Goal: Task Accomplishment & Management: Manage account settings

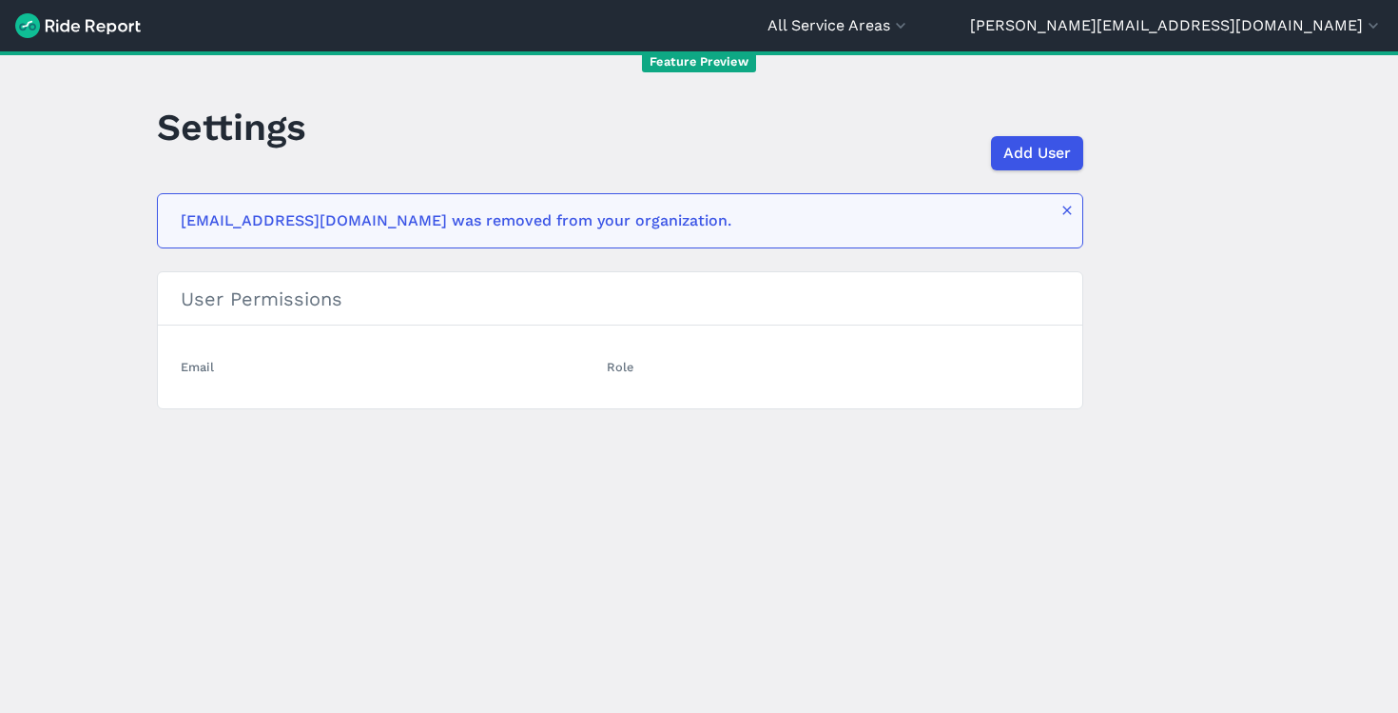
click at [1289, 12] on header "All Service Areas [GEOGRAPHIC_DATA] [EMAIL_ADDRESS][DOMAIN_NAME] Settings Terms…" at bounding box center [699, 25] width 1398 height 51
click at [1266, 38] on header "All Service Areas [GEOGRAPHIC_DATA] [EMAIL_ADDRESS][DOMAIN_NAME] Settings Terms…" at bounding box center [699, 25] width 1398 height 51
click at [1263, 31] on button "[PERSON_NAME][EMAIL_ADDRESS][DOMAIN_NAME]" at bounding box center [1176, 25] width 413 height 23
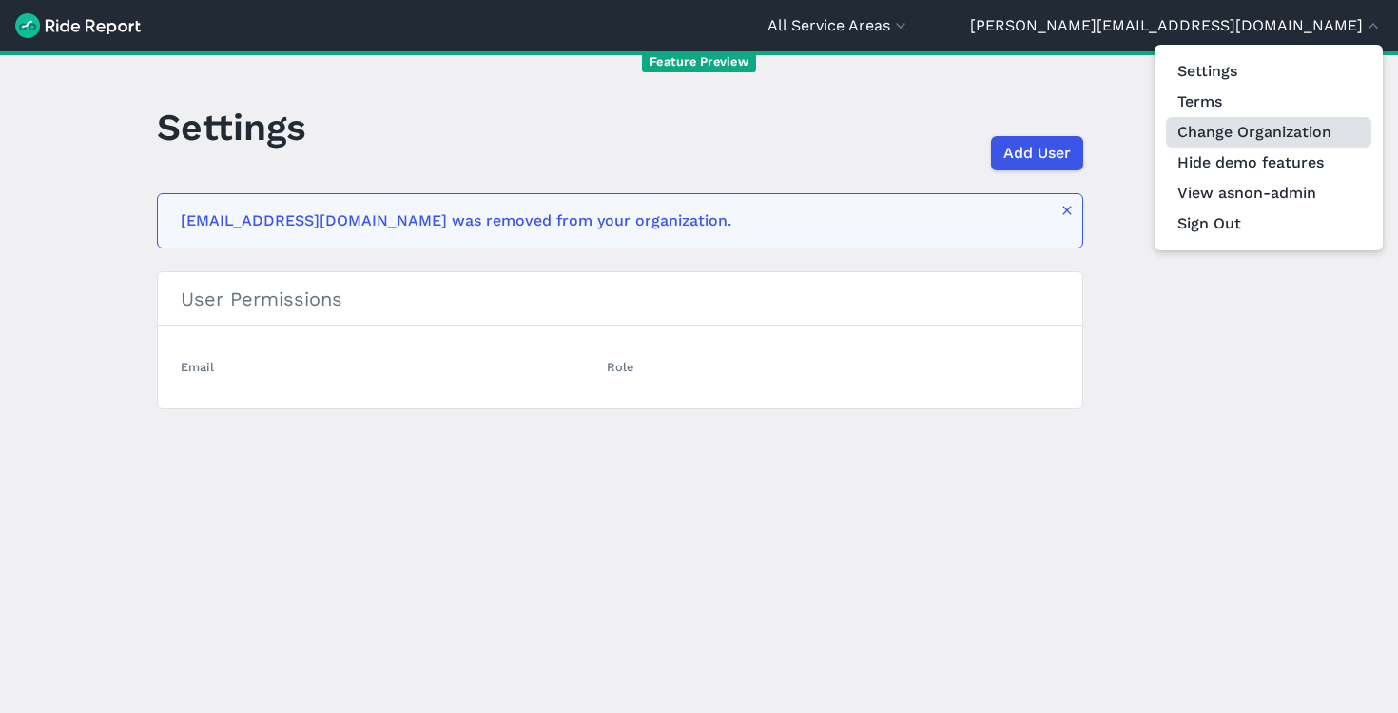
click at [1228, 128] on link "Change Organization" at bounding box center [1268, 132] width 205 height 30
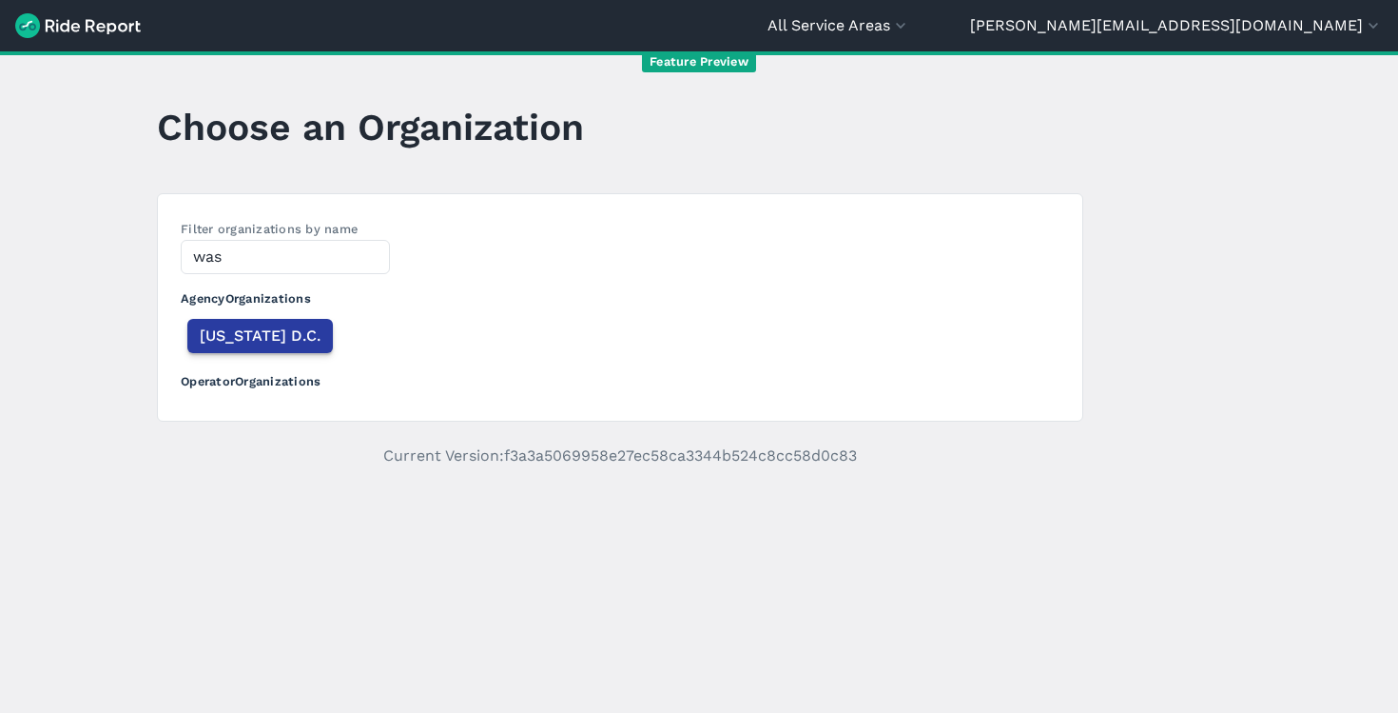
type input "was"
click at [274, 330] on span "[US_STATE] D.C." at bounding box center [260, 335] width 121 height 23
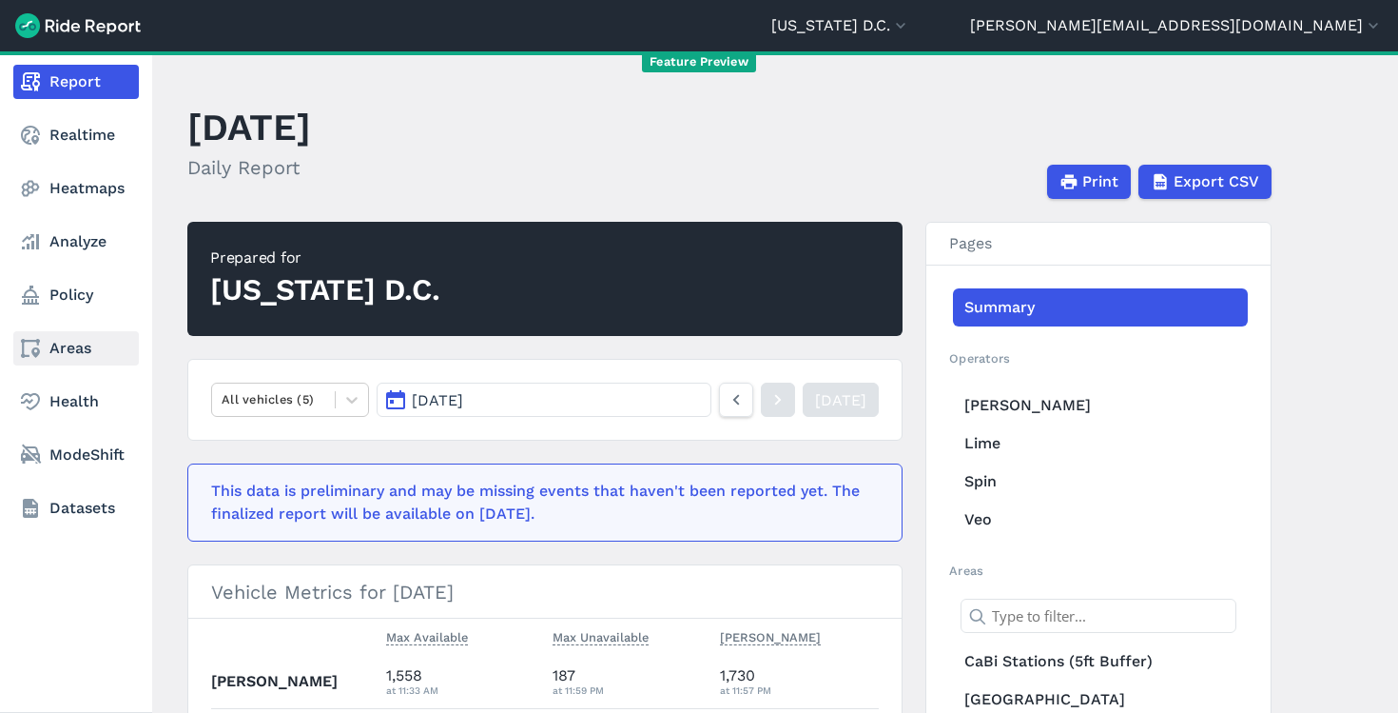
click at [72, 339] on link "Areas" at bounding box center [76, 348] width 126 height 34
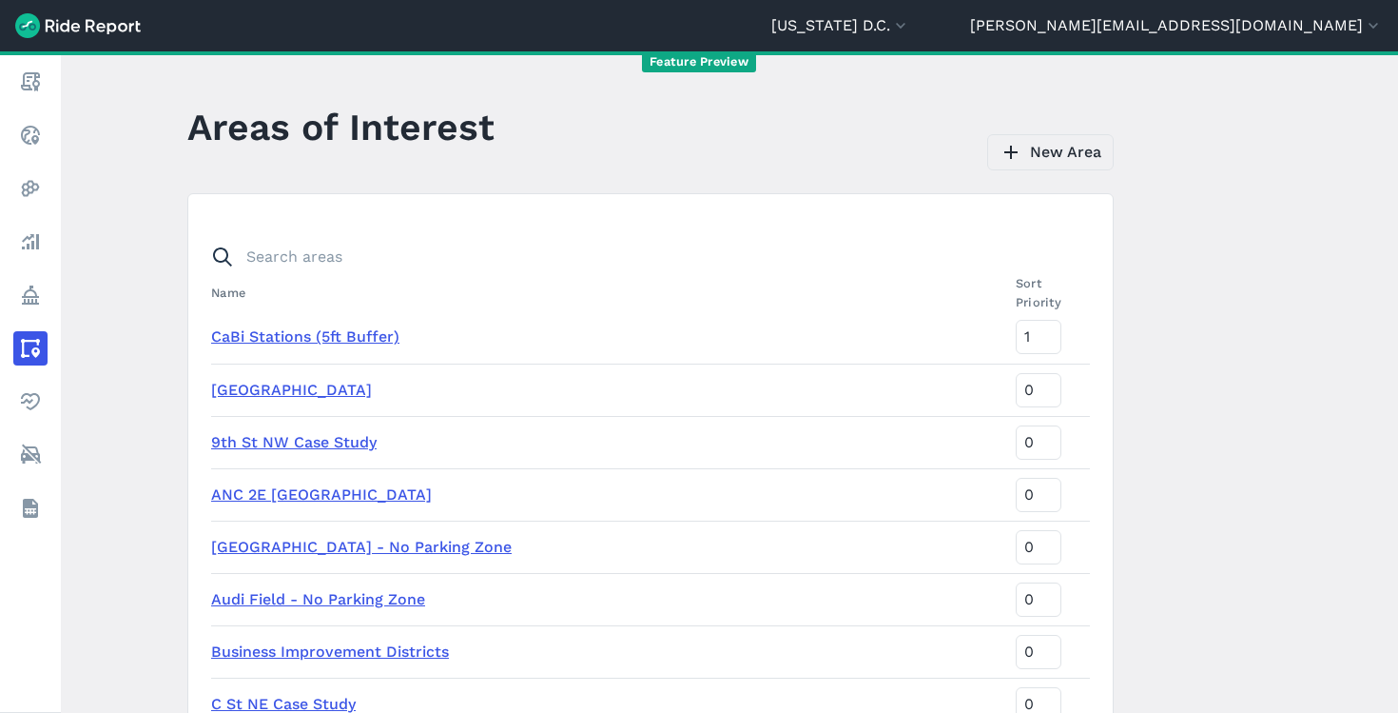
click at [1041, 155] on link "New Area" at bounding box center [1050, 152] width 127 height 36
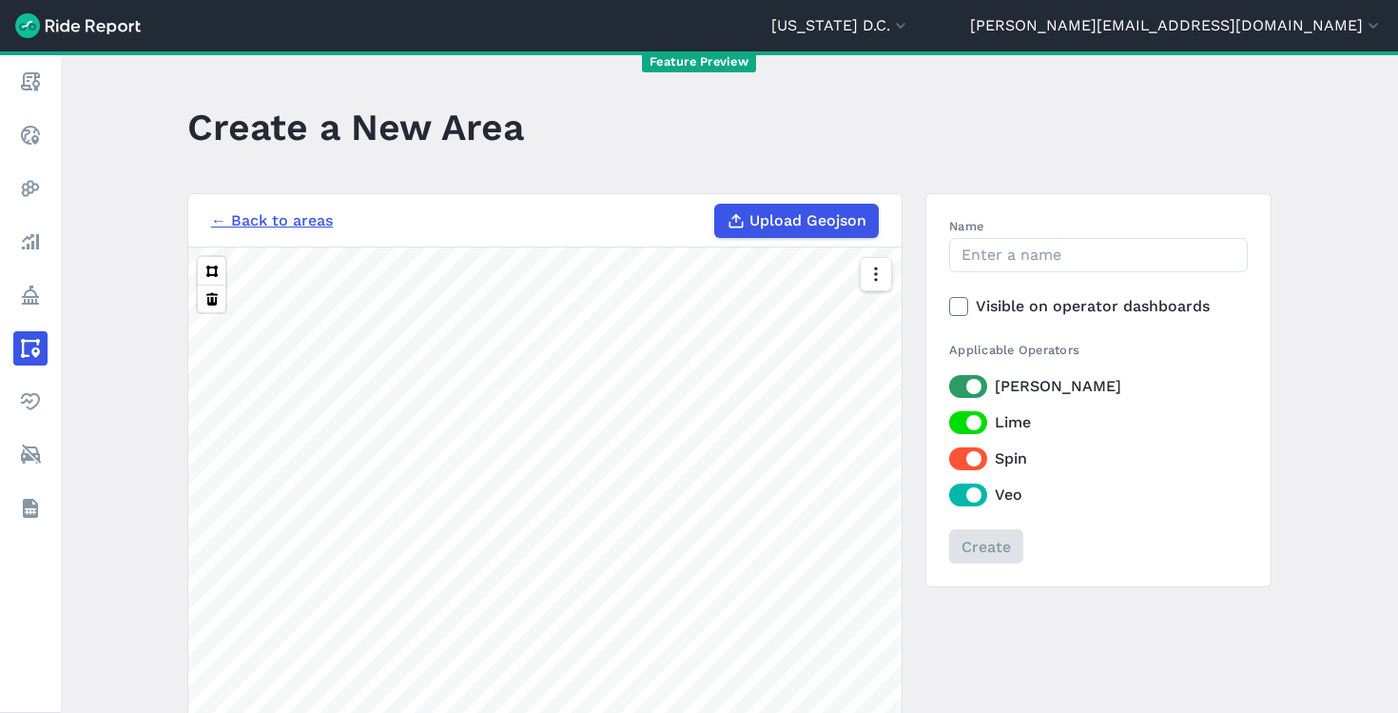
click at [814, 227] on span "Upload Geojson" at bounding box center [808, 220] width 117 height 23
click at [715, 205] on input "Upload Geojson" at bounding box center [714, 204] width 1 height 1
type input "C:\fakepath\No Parking [DATE].geojson"
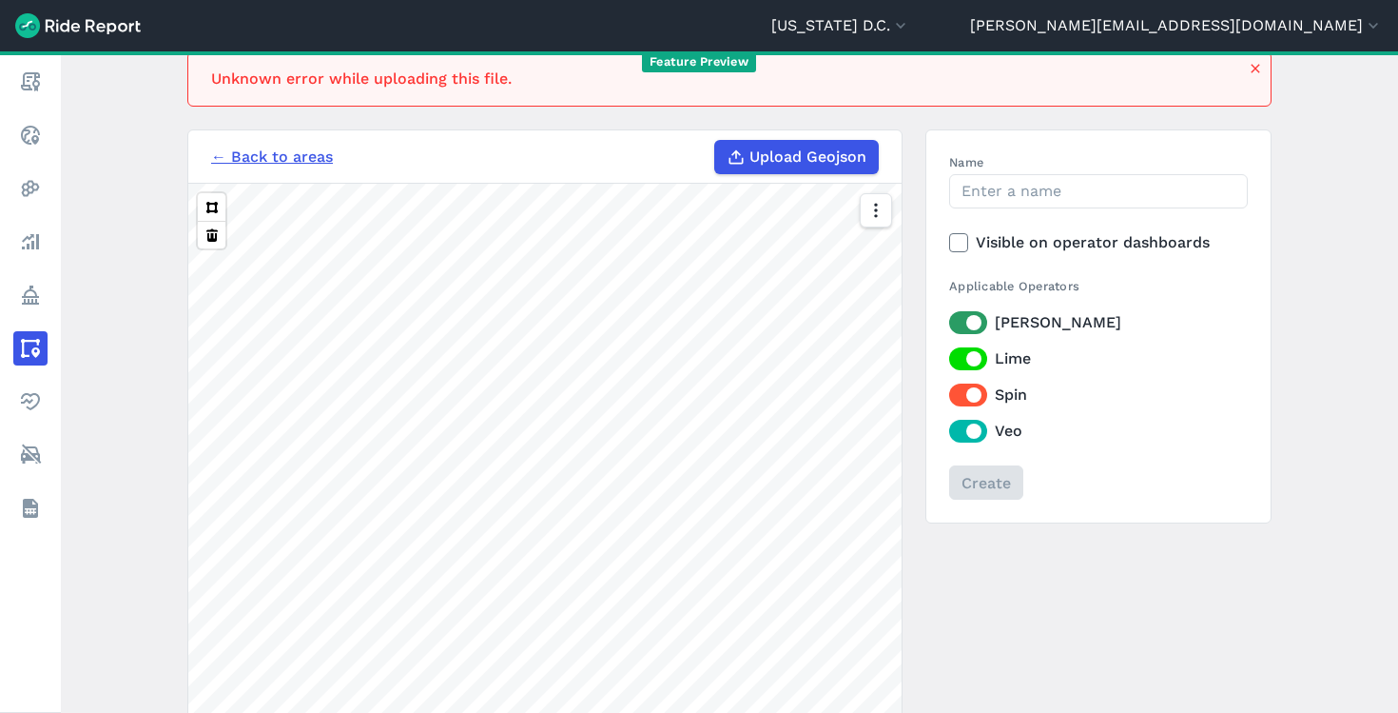
scroll to position [141, 0]
click at [1253, 67] on div "Feature Preview" at bounding box center [699, 61] width 1398 height 21
click at [1257, 70] on div "Feature Preview" at bounding box center [699, 61] width 1398 height 21
click at [1253, 70] on div "Feature Preview" at bounding box center [699, 61] width 1398 height 21
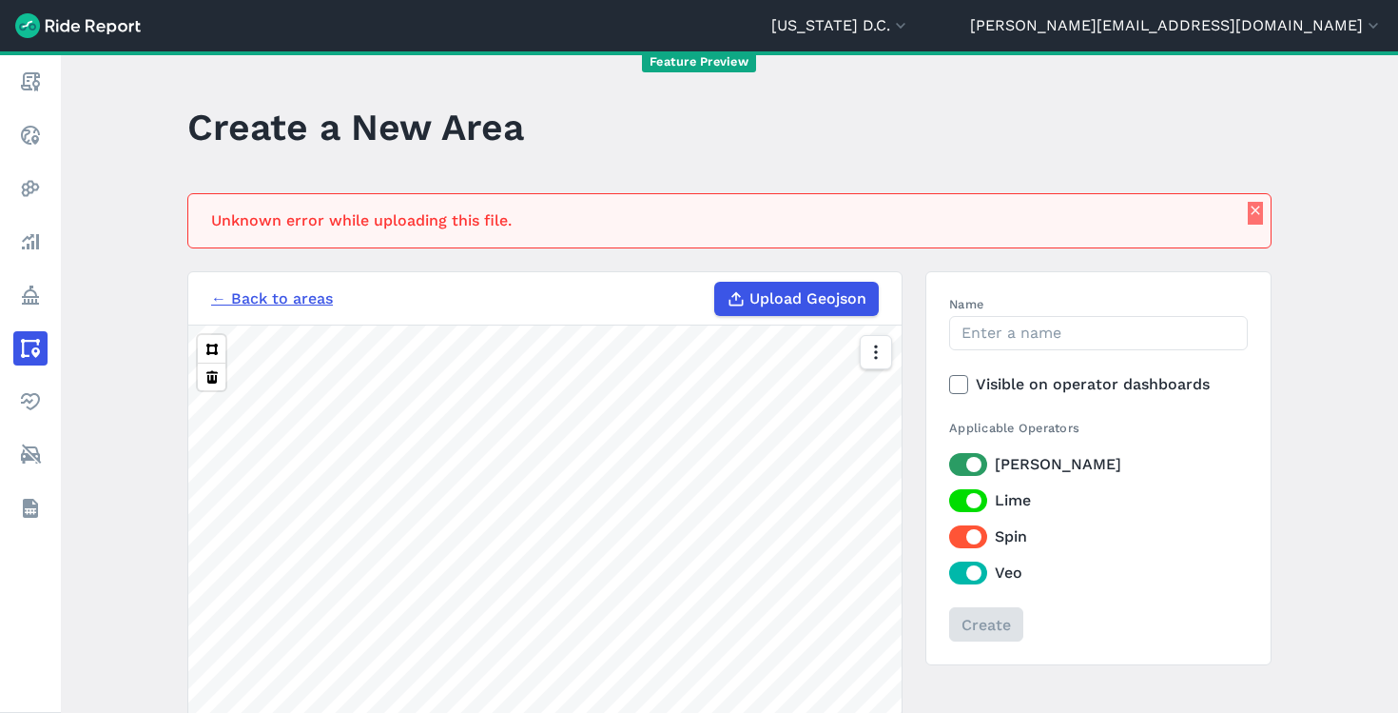
click at [1250, 210] on icon "button" at bounding box center [1255, 210] width 15 height 15
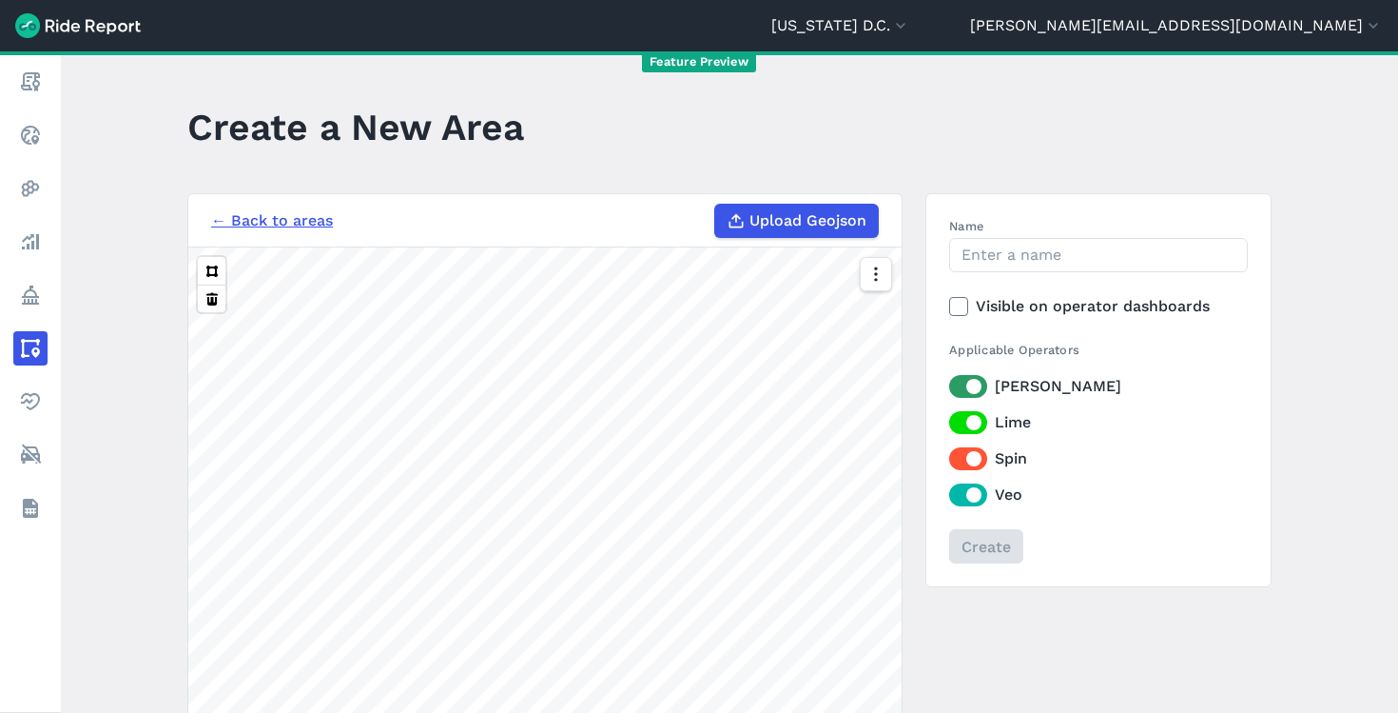
click at [834, 223] on span "Upload Geojson" at bounding box center [808, 220] width 117 height 23
click at [715, 205] on input "Upload Geojson" at bounding box center [714, 204] width 1 height 1
click at [763, 220] on span "Upload Geojson" at bounding box center [808, 220] width 117 height 23
click at [715, 205] on input "Upload Geojson" at bounding box center [714, 204] width 1 height 1
type input "C:\fakepath\No Parking 100225 retry.geojson"
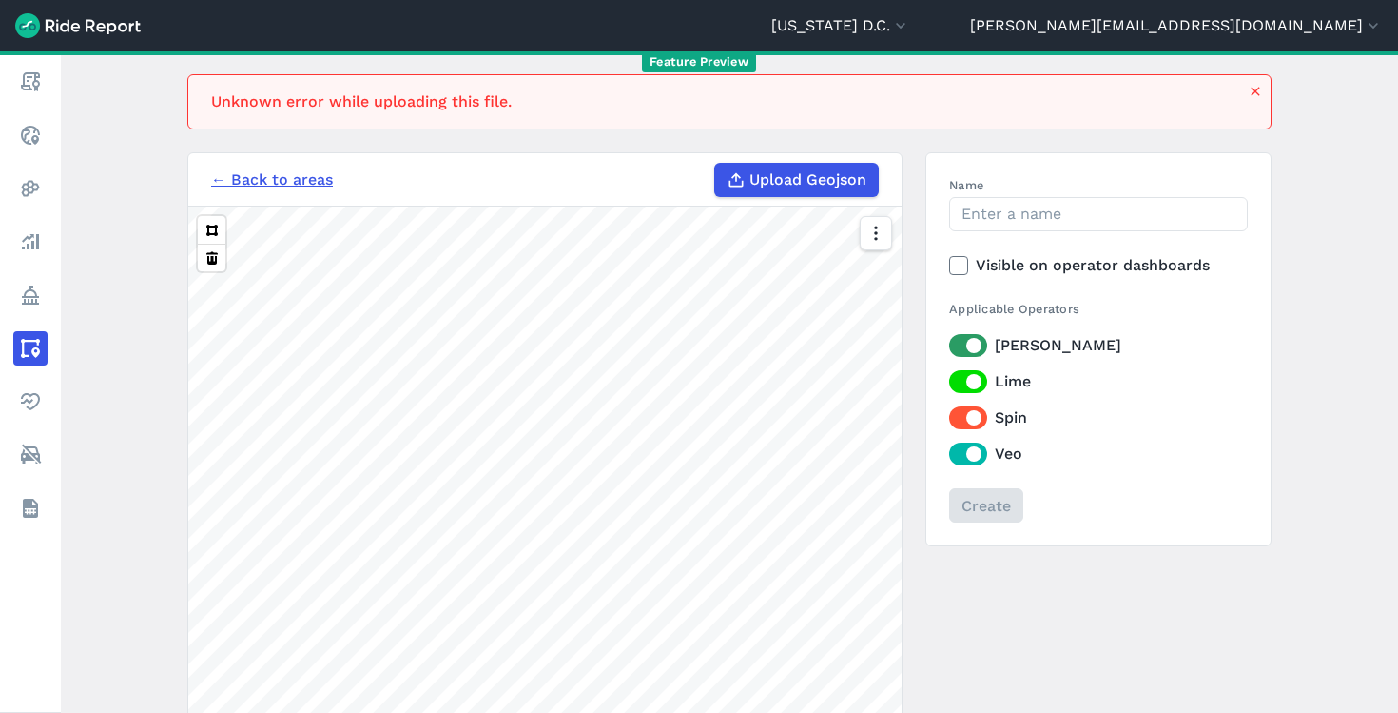
scroll to position [112, 0]
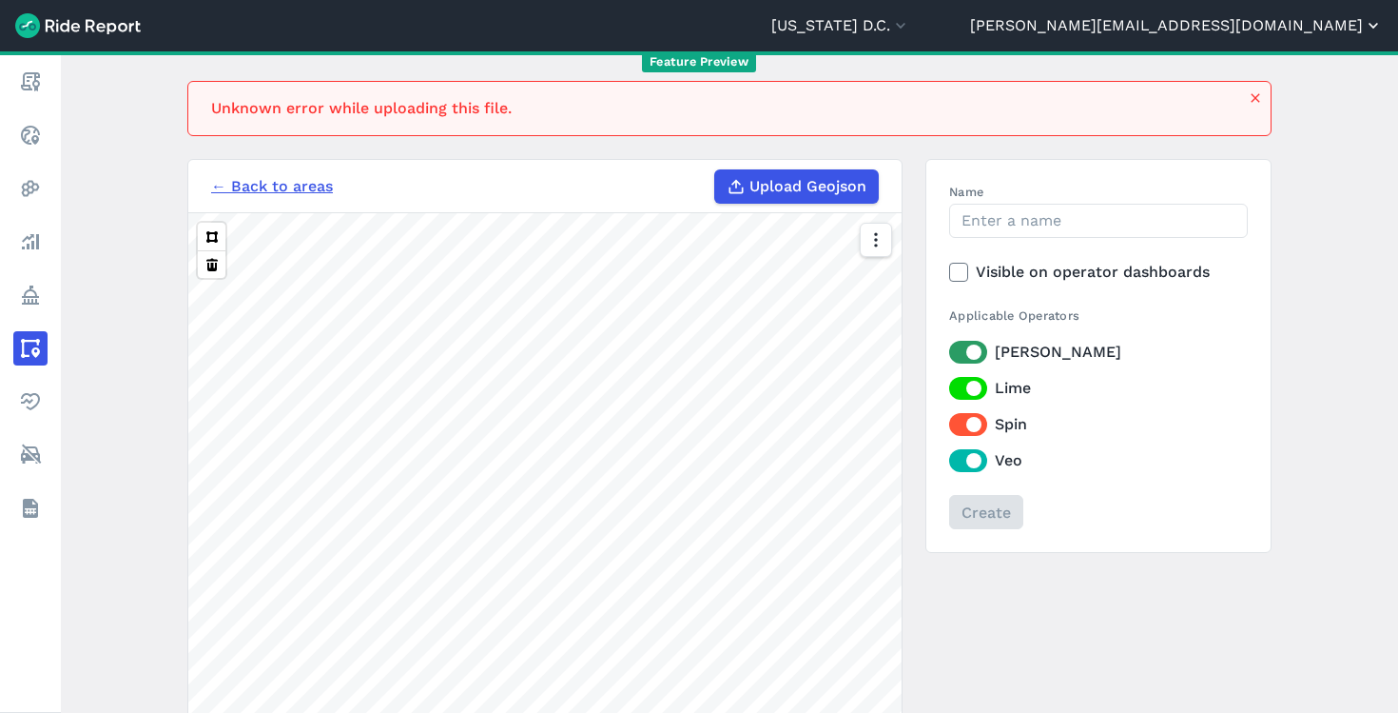
click at [1267, 23] on button "[PERSON_NAME][EMAIL_ADDRESS][DOMAIN_NAME]" at bounding box center [1176, 25] width 413 height 23
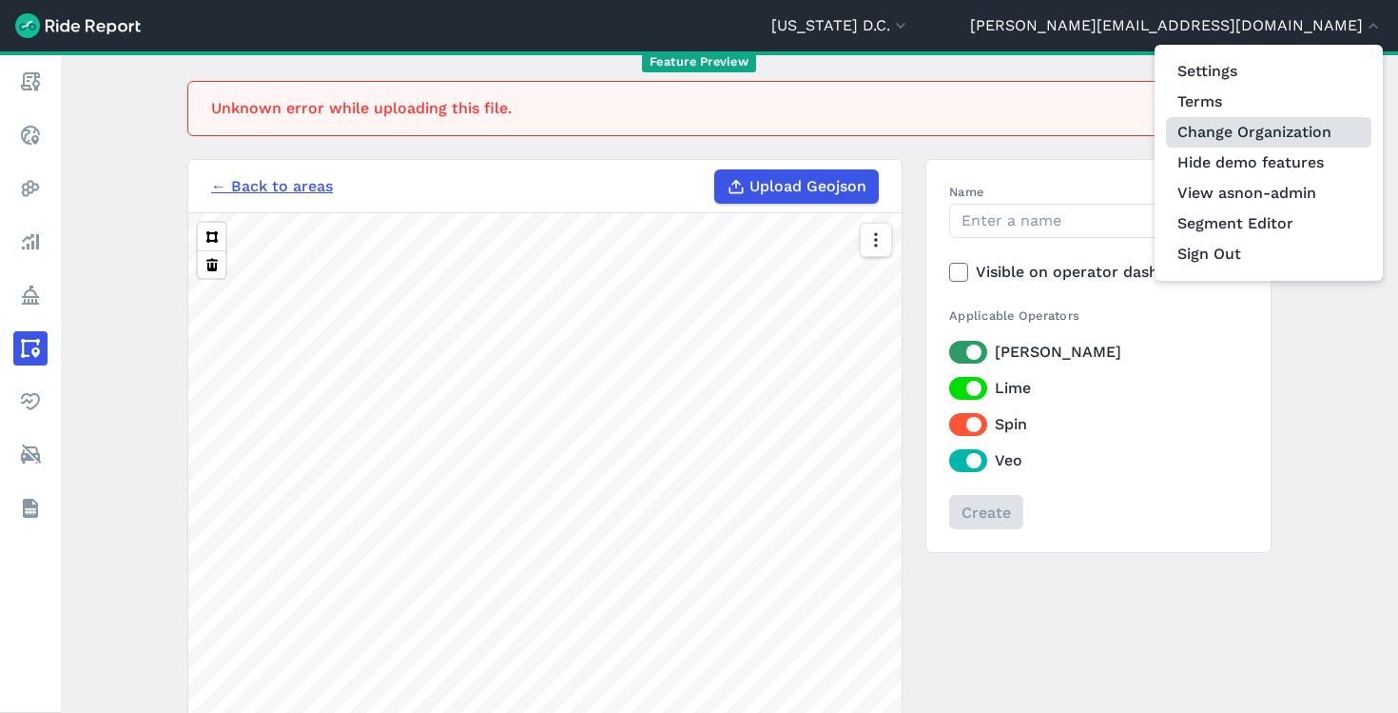
click at [1241, 128] on link "Change Organization" at bounding box center [1268, 132] width 205 height 30
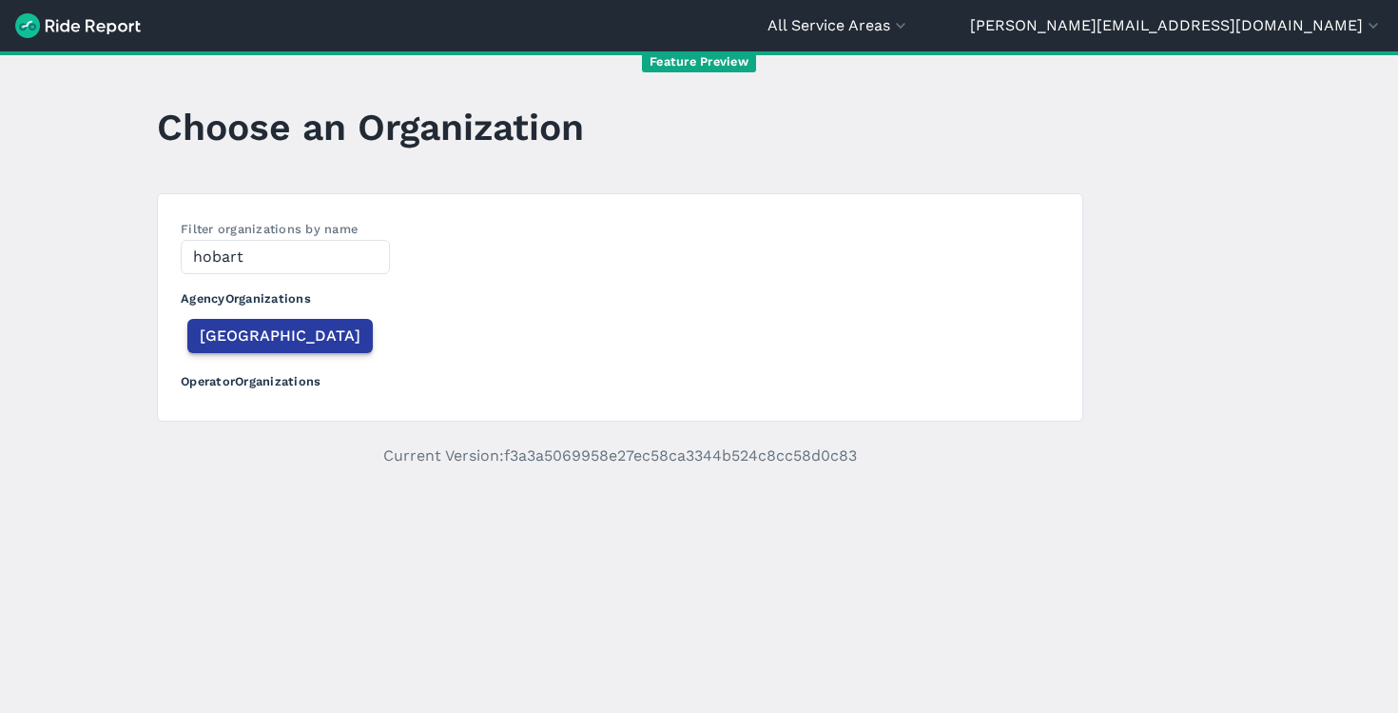
type input "hobart"
click at [229, 333] on span "[GEOGRAPHIC_DATA]" at bounding box center [280, 335] width 161 height 23
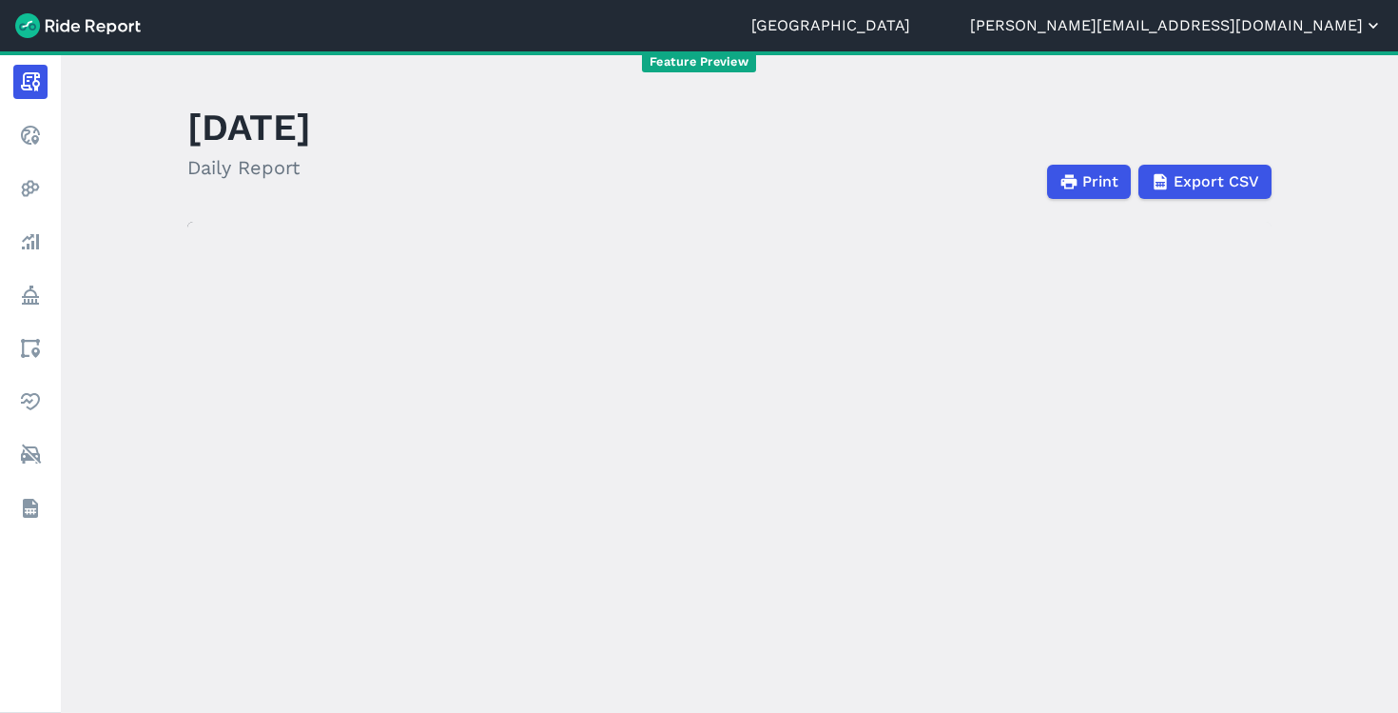
click at [1320, 24] on button "[PERSON_NAME][EMAIL_ADDRESS][DOMAIN_NAME]" at bounding box center [1176, 25] width 413 height 23
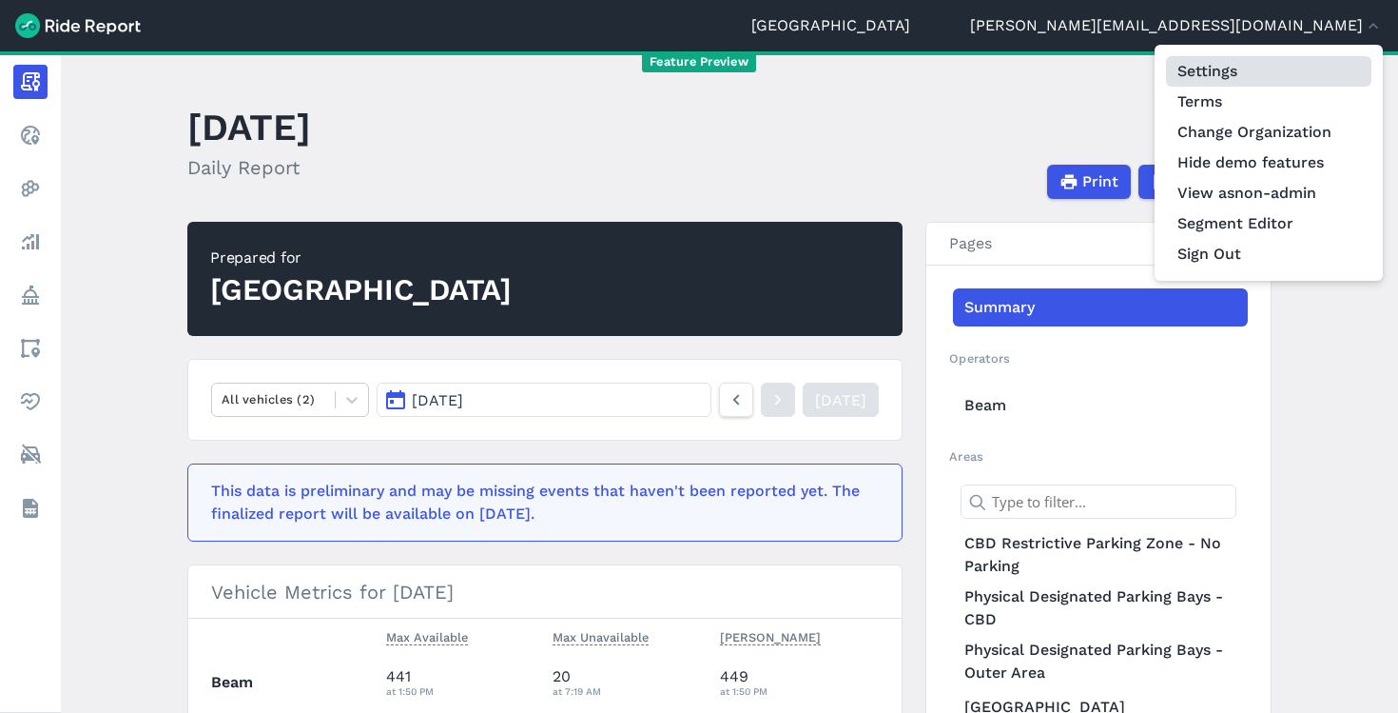
click at [1230, 71] on link "Settings" at bounding box center [1268, 71] width 205 height 30
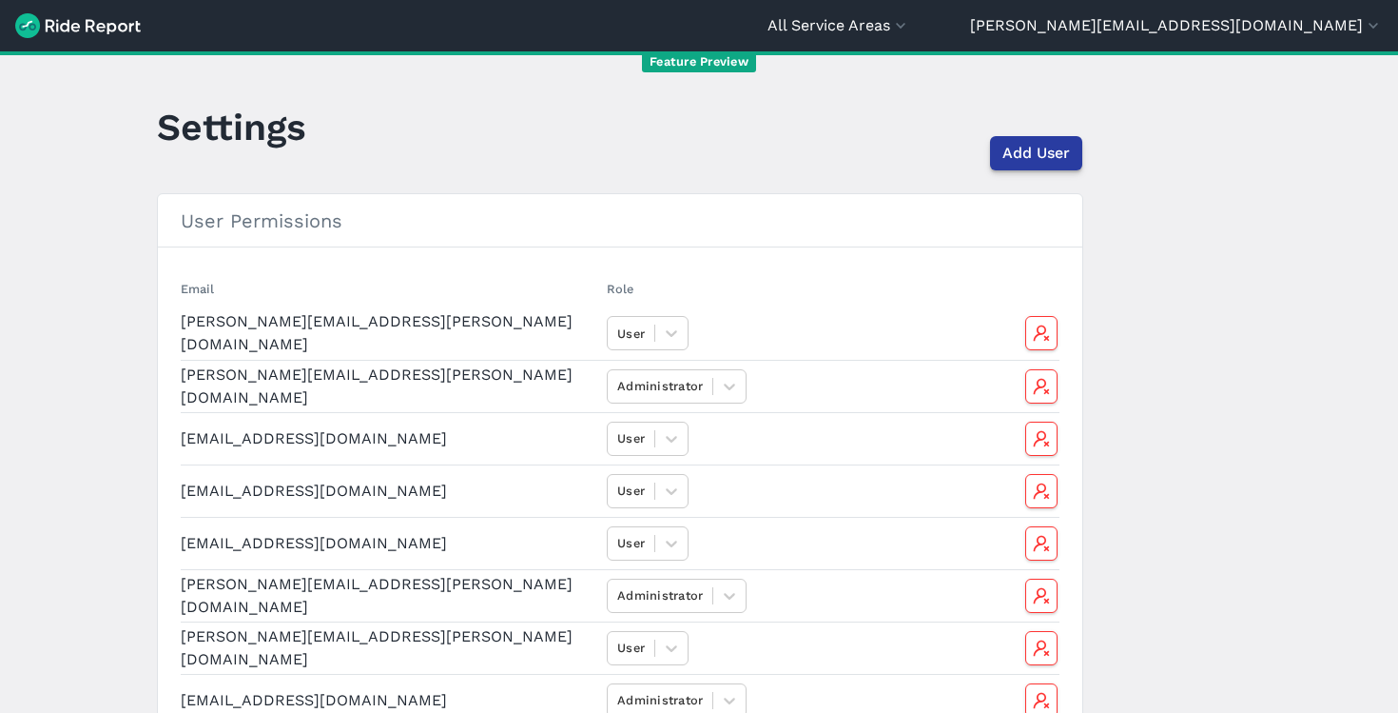
click at [1066, 154] on span "Add User" at bounding box center [1037, 153] width 68 height 23
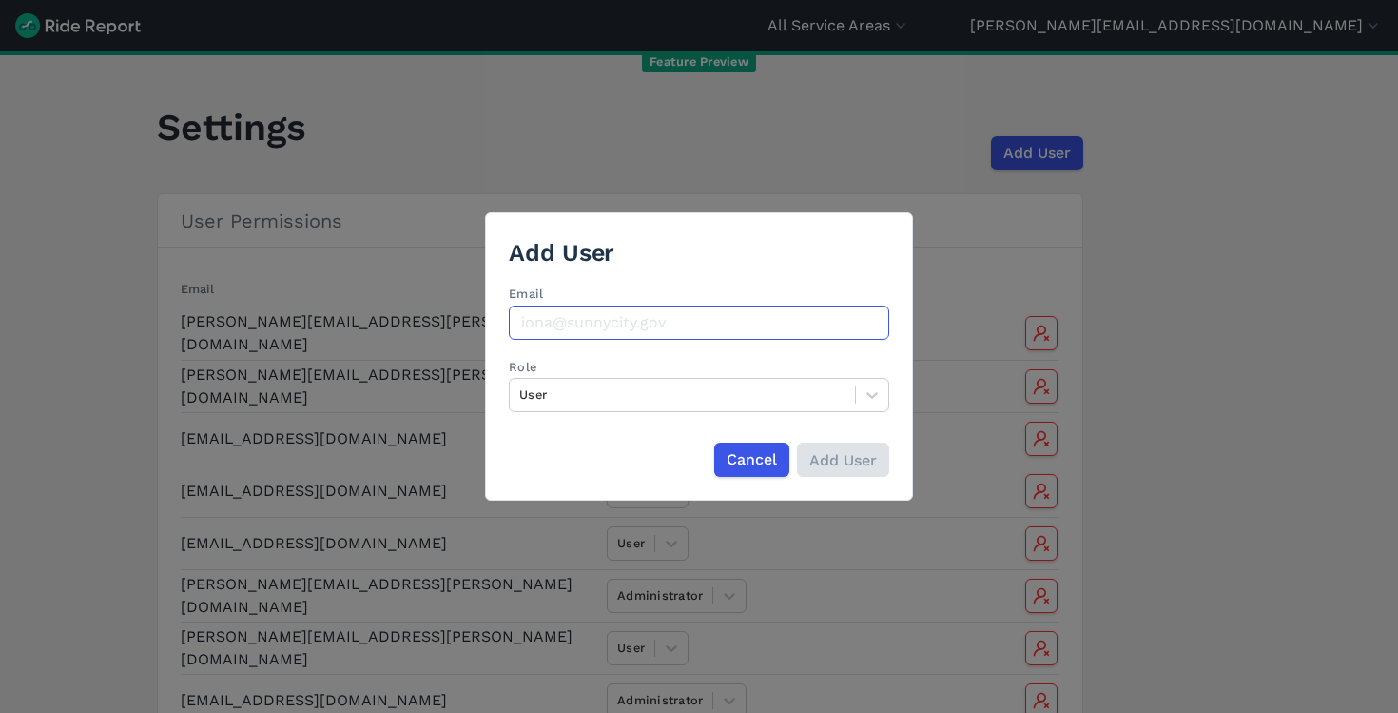
click at [617, 319] on input "Email" at bounding box center [699, 322] width 381 height 34
paste input "[EMAIL_ADDRESS][PERSON_NAME][DOMAIN_NAME]"
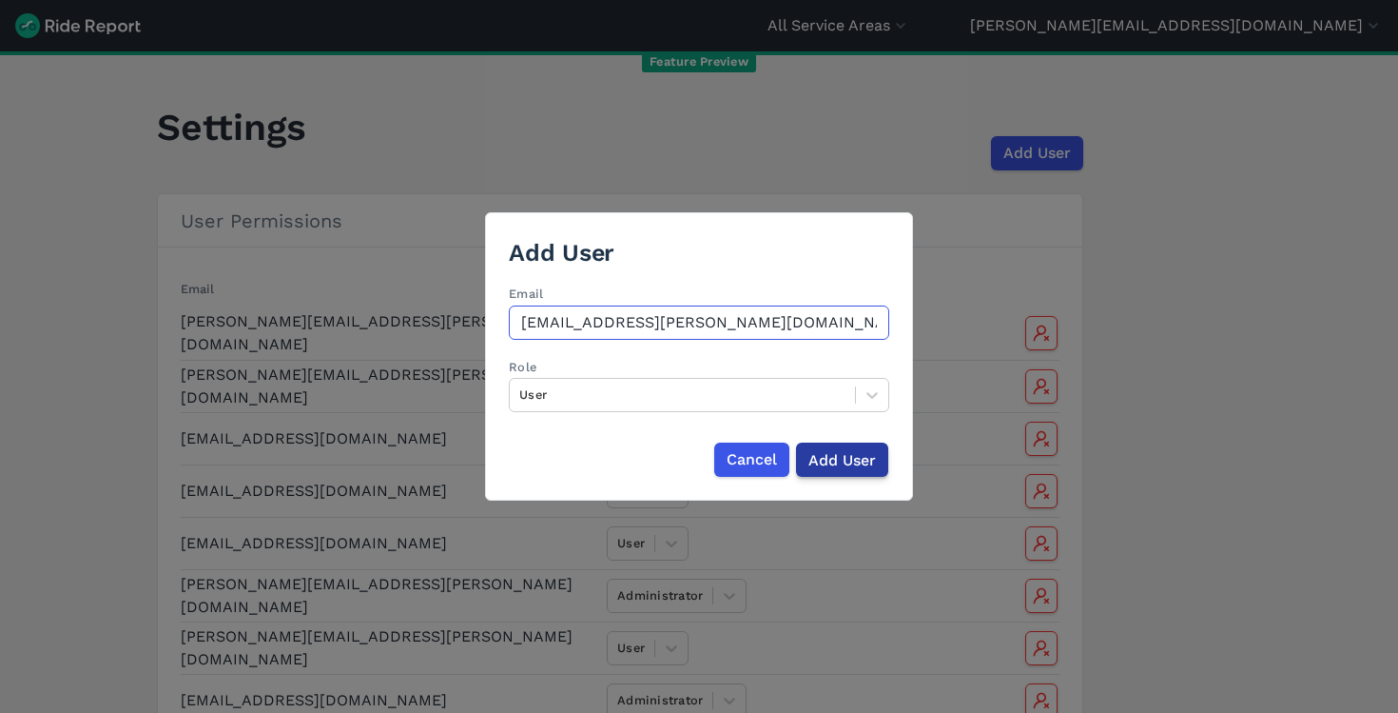
type input "[EMAIL_ADDRESS][PERSON_NAME][DOMAIN_NAME]"
click at [851, 462] on input "Add User" at bounding box center [842, 459] width 92 height 34
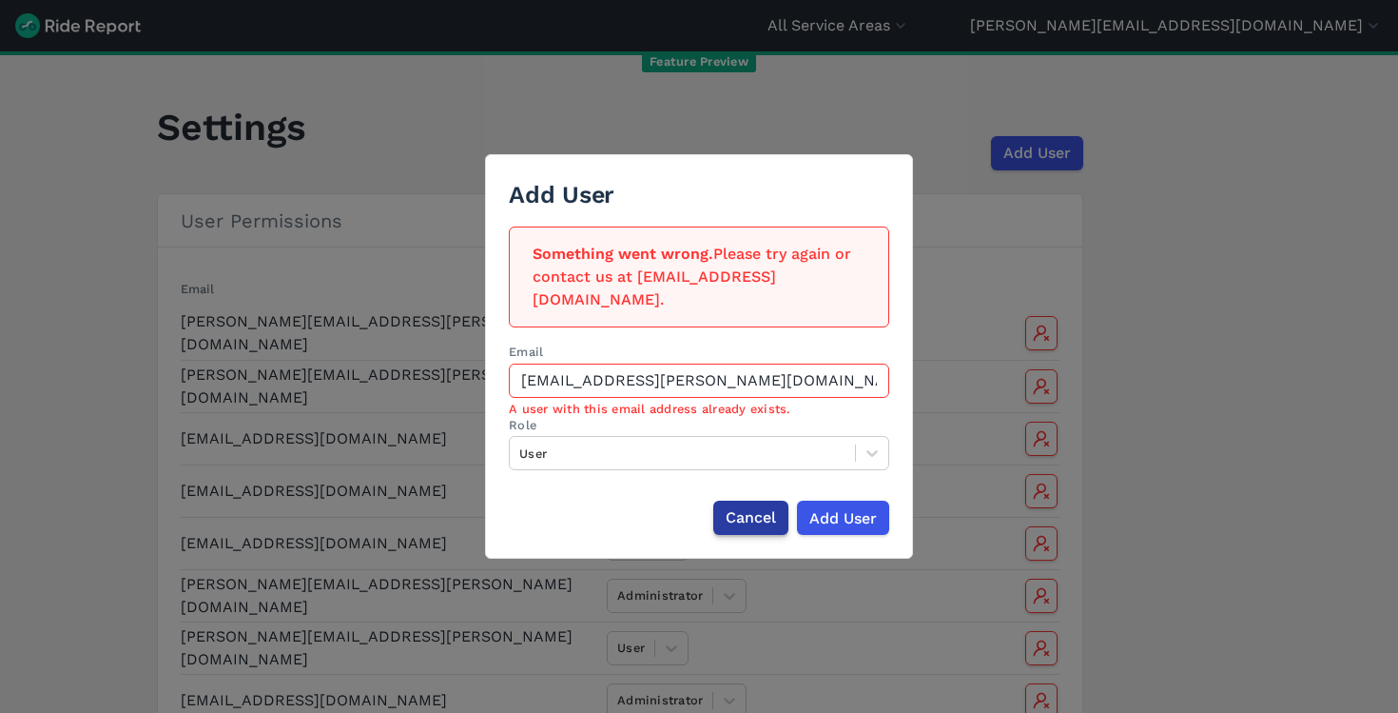
click at [759, 506] on span "Cancel" at bounding box center [751, 517] width 50 height 23
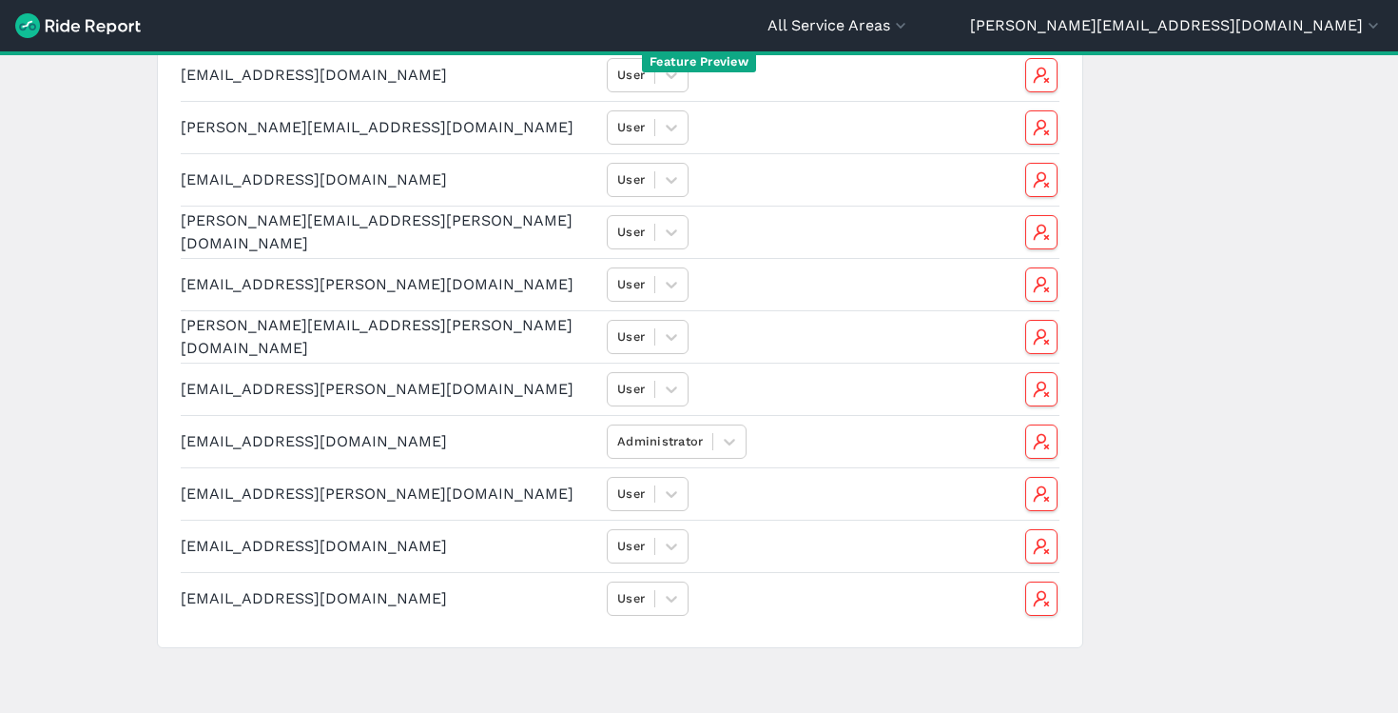
scroll to position [733, 0]
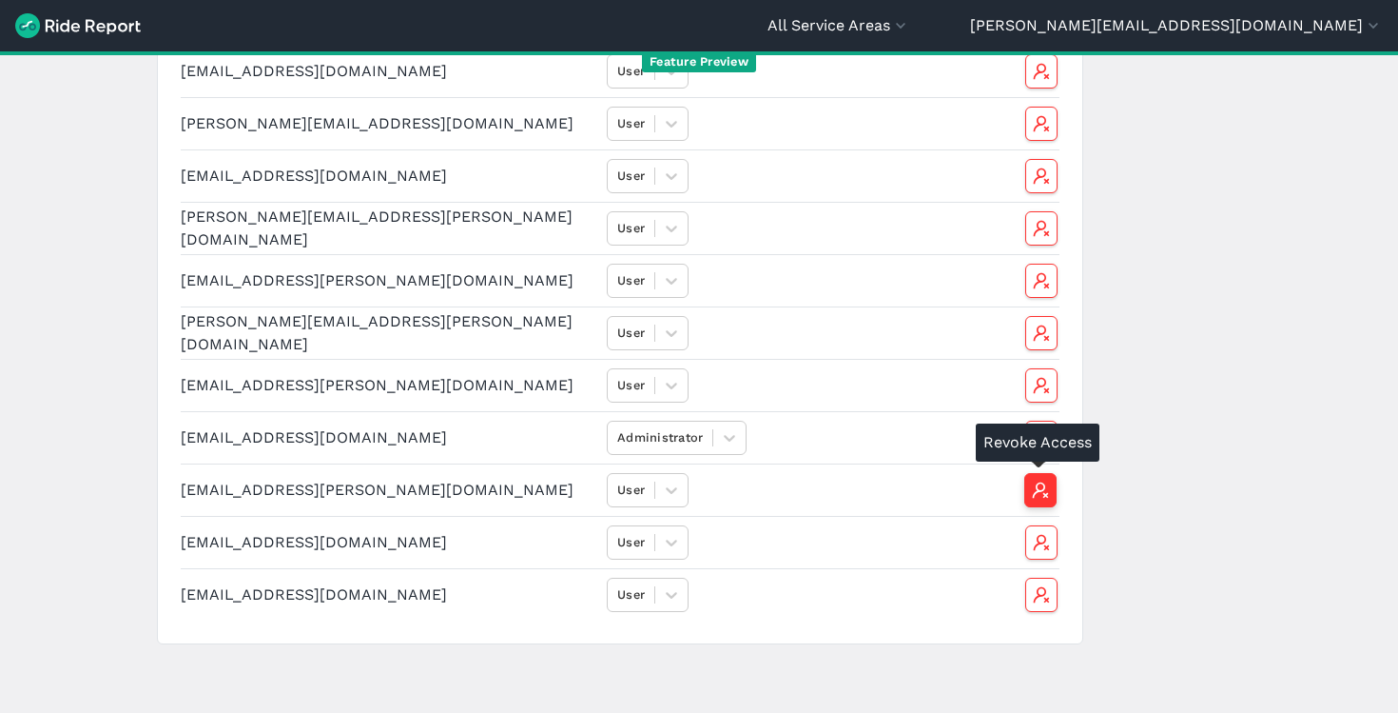
click at [1044, 491] on icon "button" at bounding box center [1040, 489] width 19 height 19
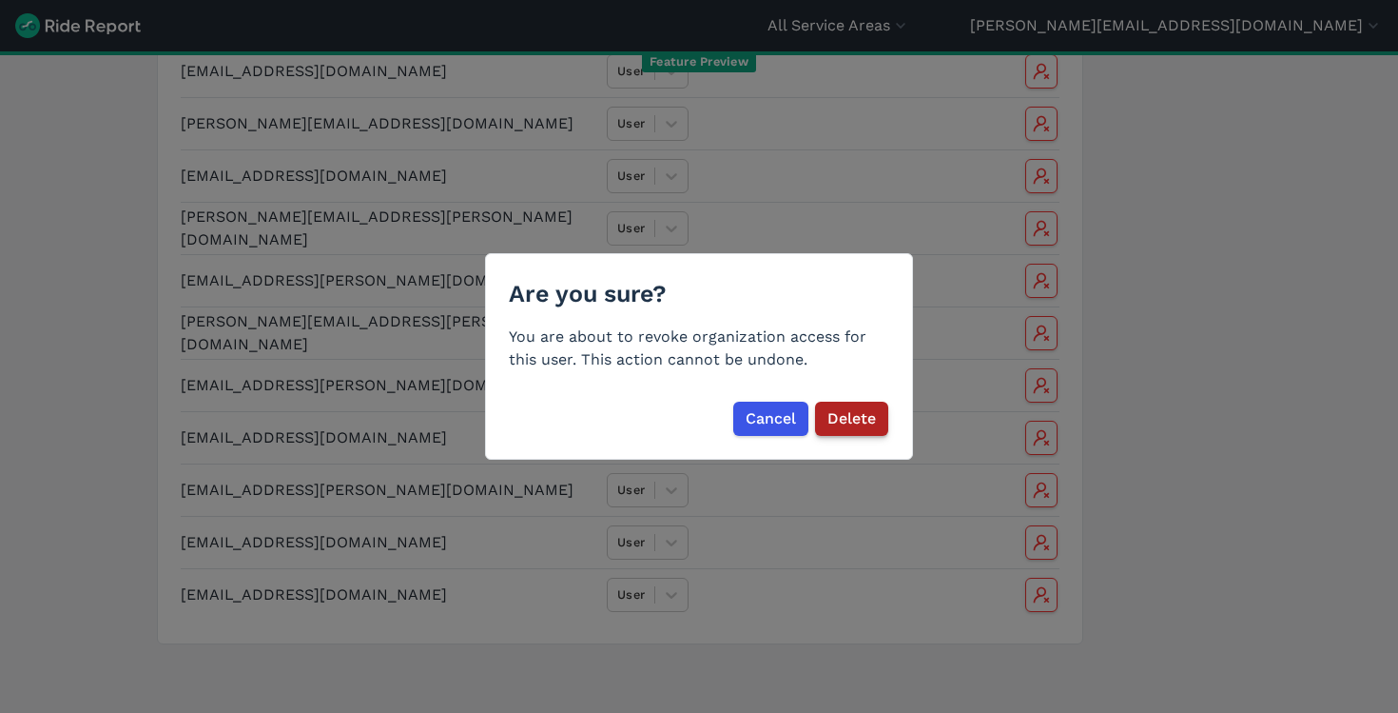
click at [869, 415] on span "Delete" at bounding box center [852, 418] width 49 height 23
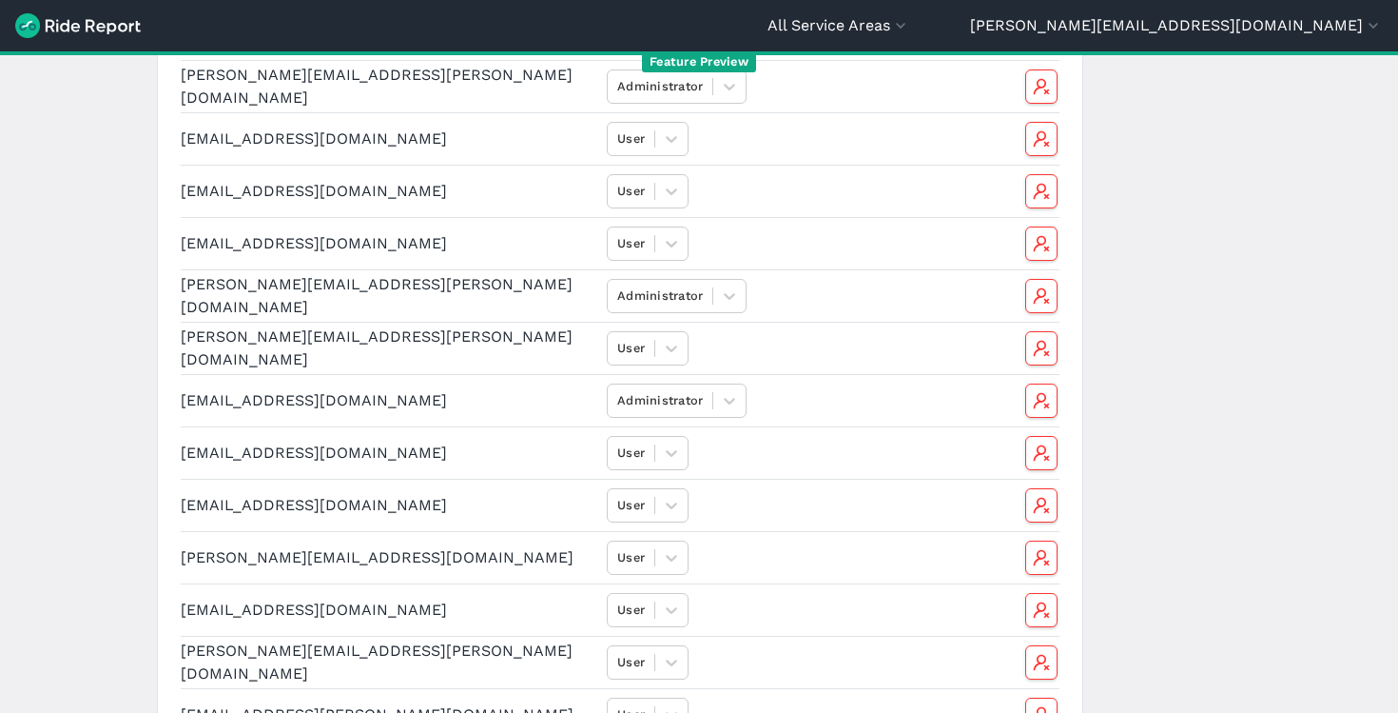
scroll to position [0, 0]
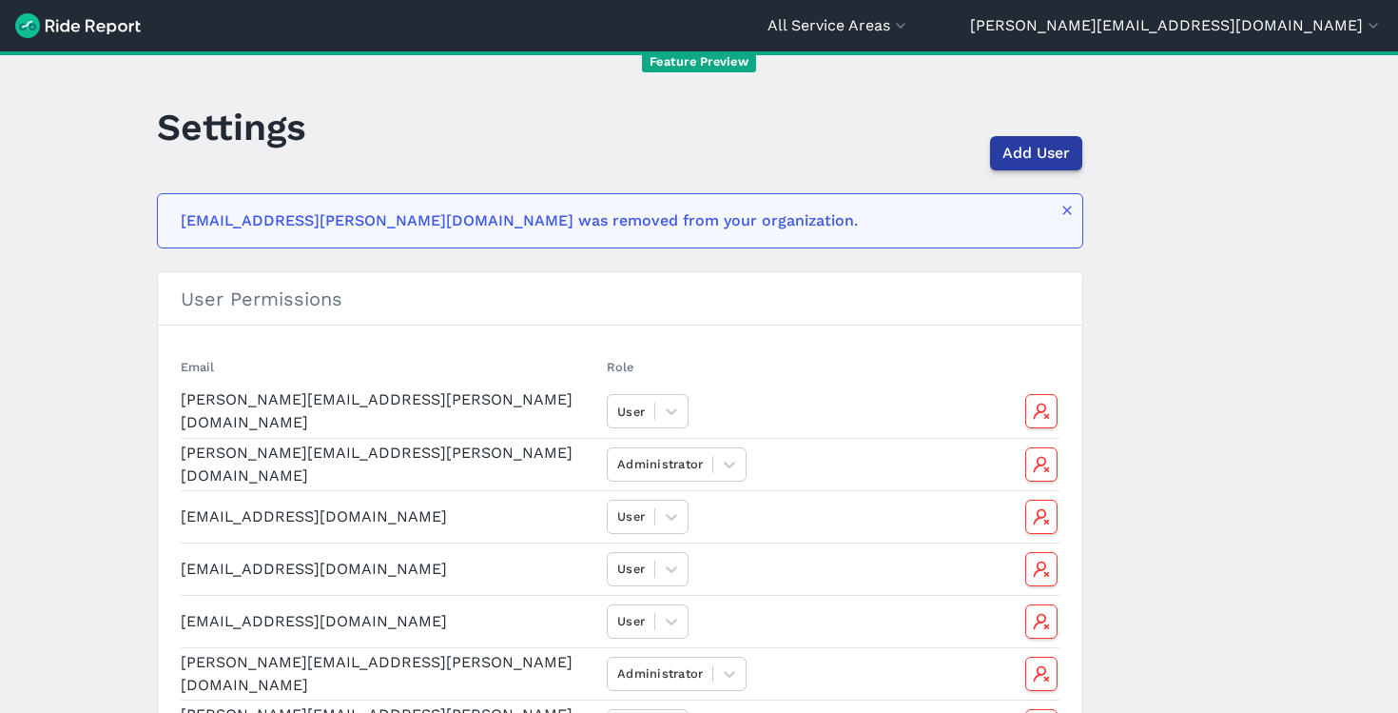
click at [1034, 151] on span "Add User" at bounding box center [1037, 153] width 68 height 23
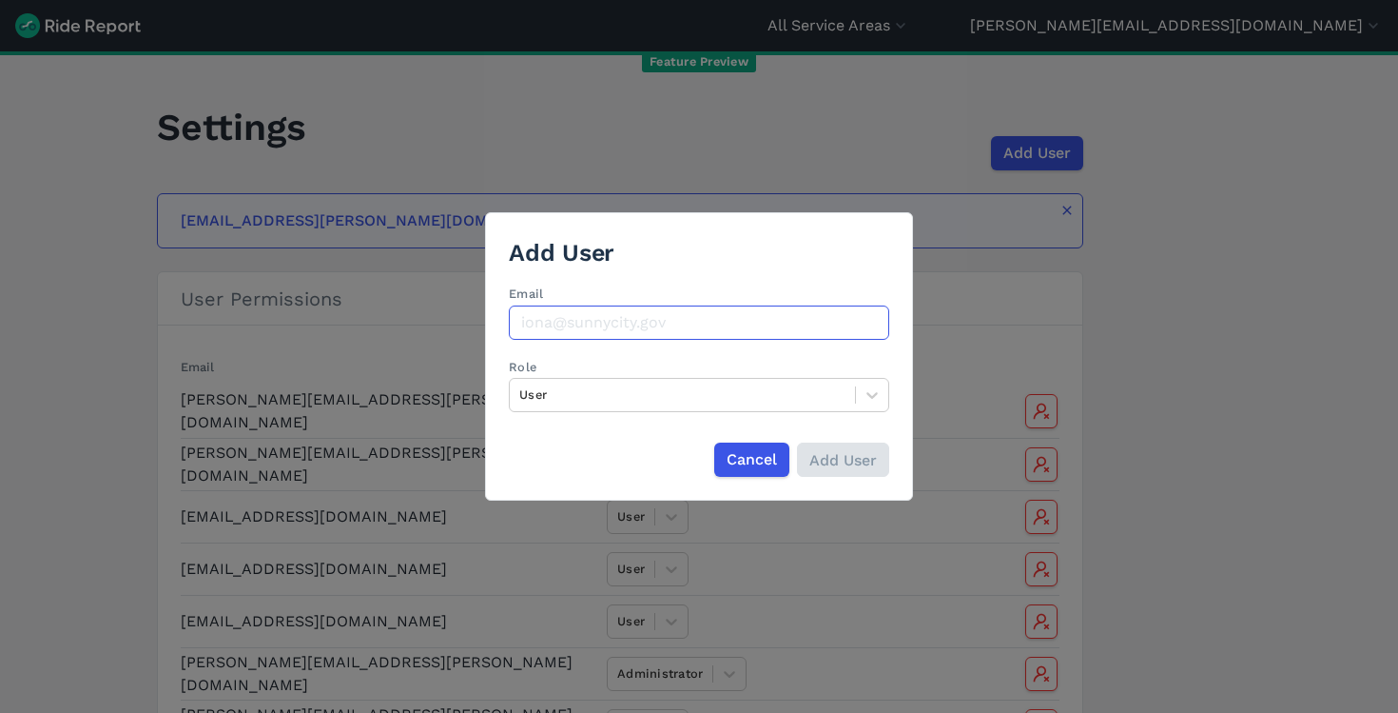
click at [587, 324] on input "Email" at bounding box center [699, 322] width 381 height 34
paste input "[EMAIL_ADDRESS][PERSON_NAME][DOMAIN_NAME]"
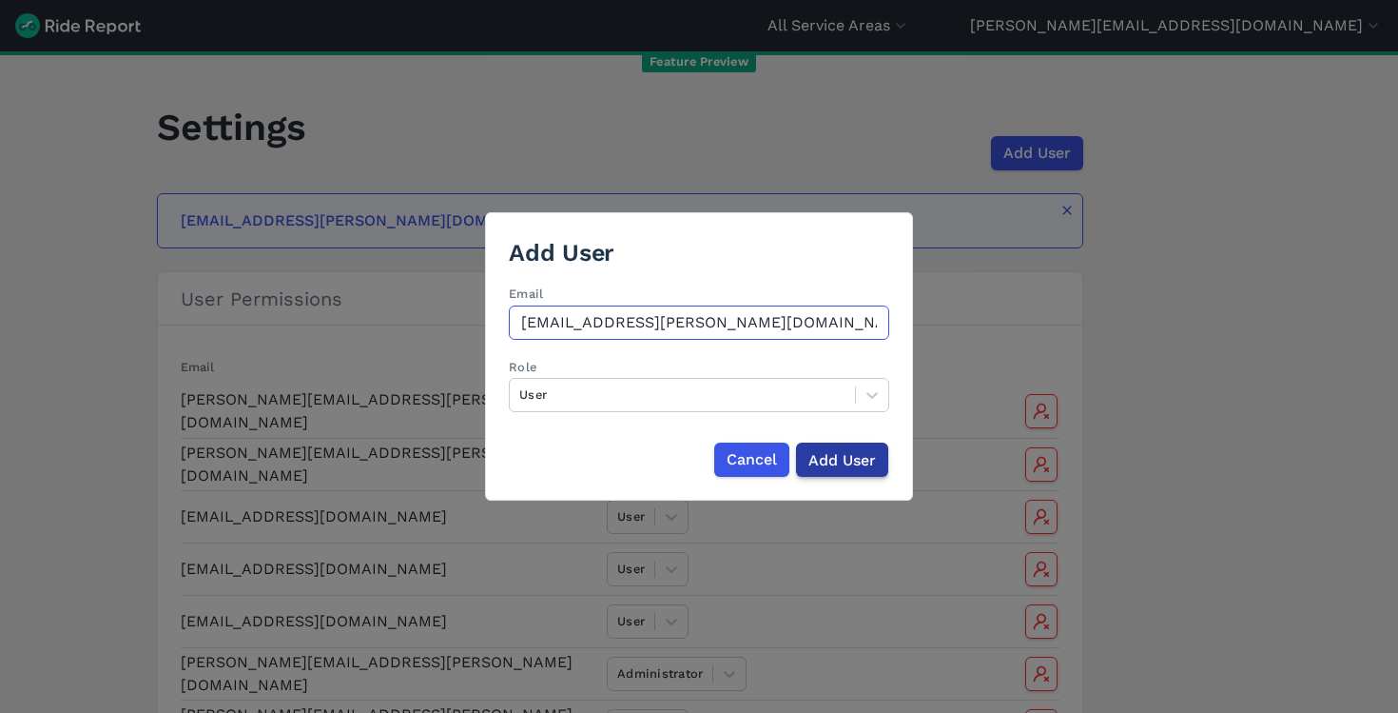
type input "[EMAIL_ADDRESS][PERSON_NAME][DOMAIN_NAME]"
click at [866, 448] on input "Add User" at bounding box center [842, 459] width 92 height 34
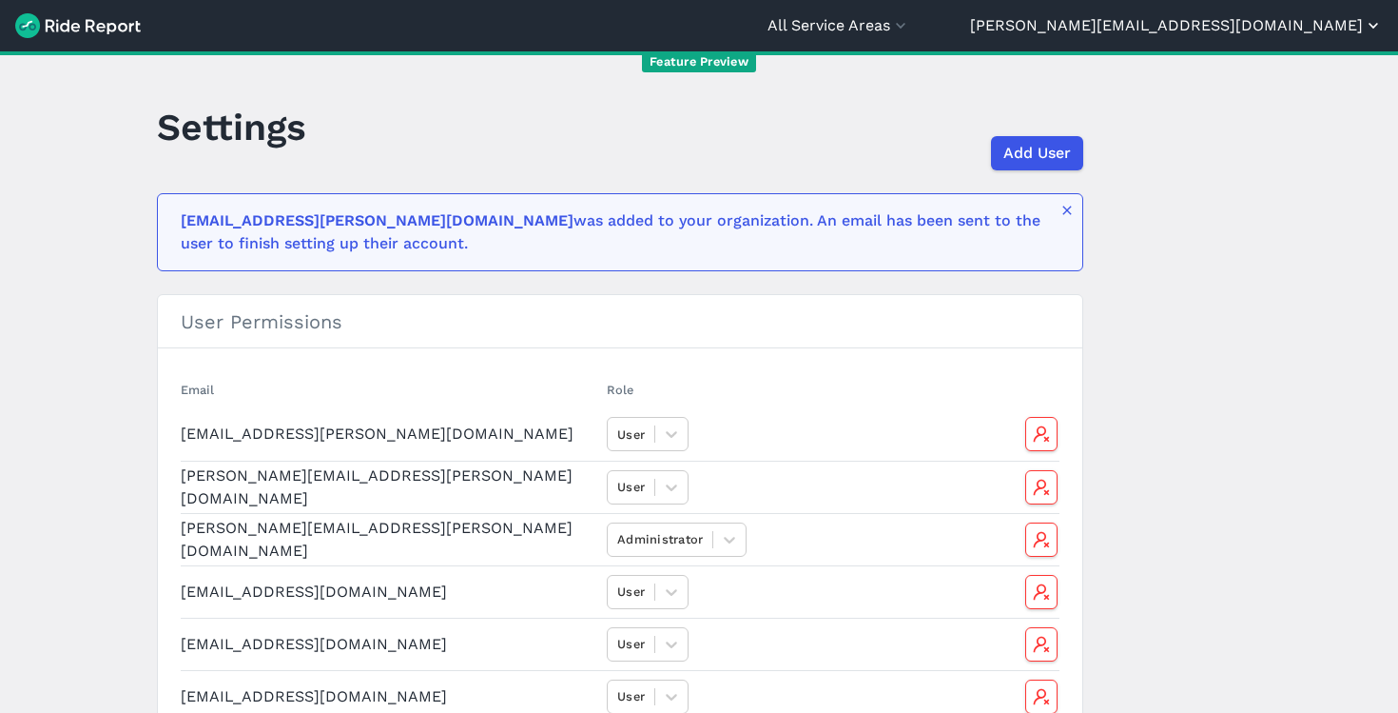
click at [1272, 35] on button "[PERSON_NAME][EMAIL_ADDRESS][DOMAIN_NAME]" at bounding box center [1176, 25] width 413 height 23
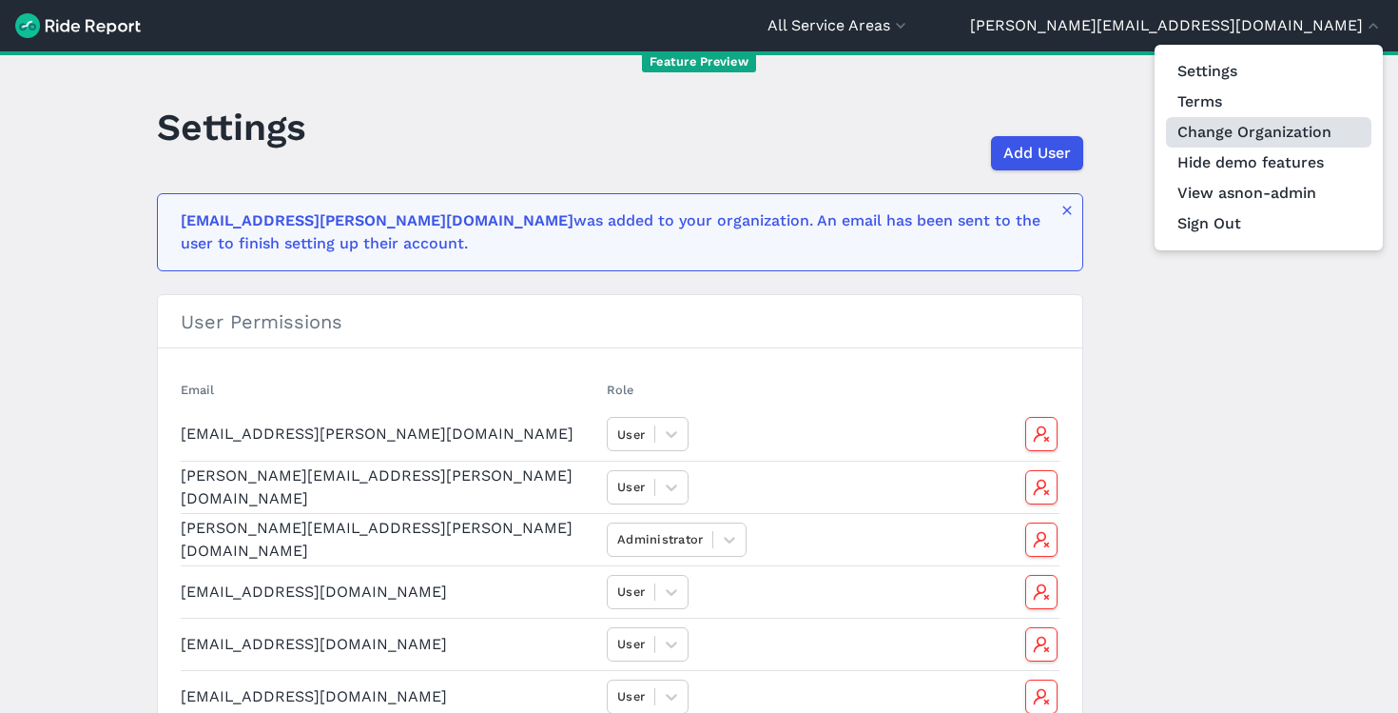
click at [1267, 124] on link "Change Organization" at bounding box center [1268, 132] width 205 height 30
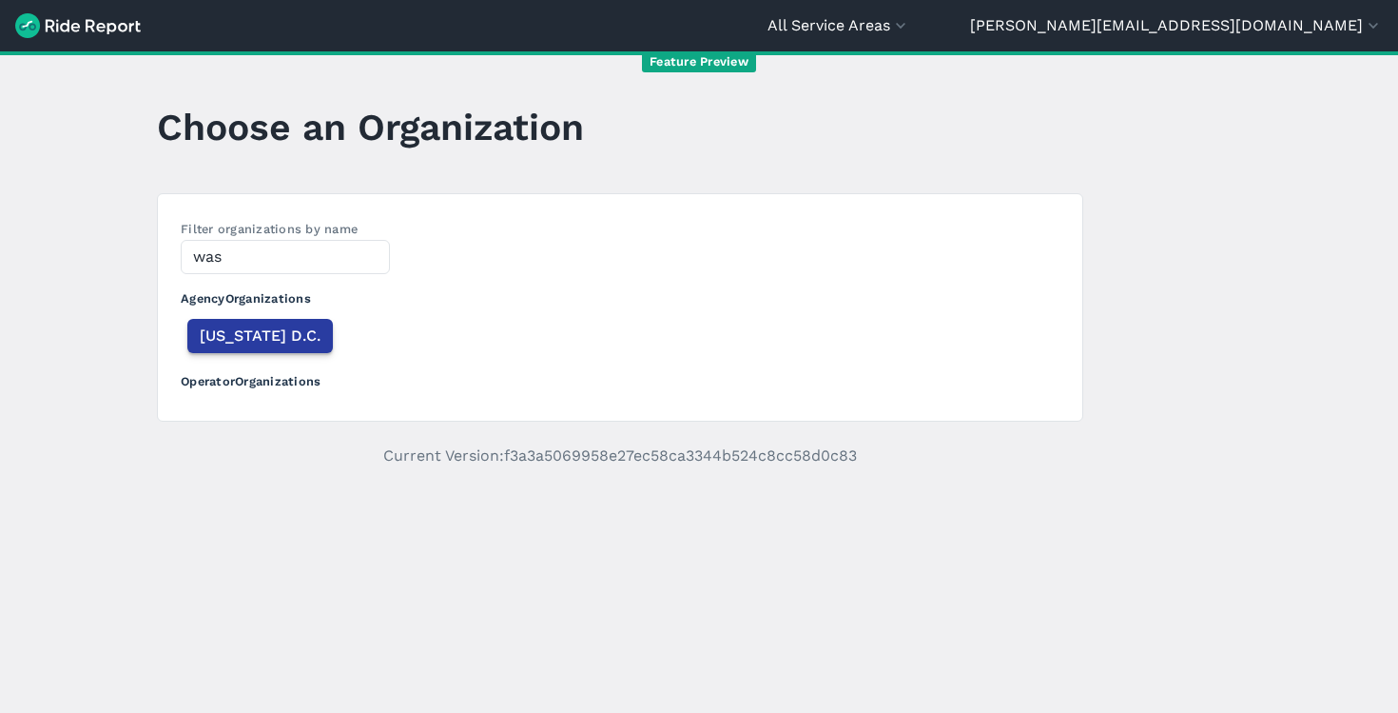
type input "was"
click at [232, 335] on span "[US_STATE] D.C." at bounding box center [260, 335] width 121 height 23
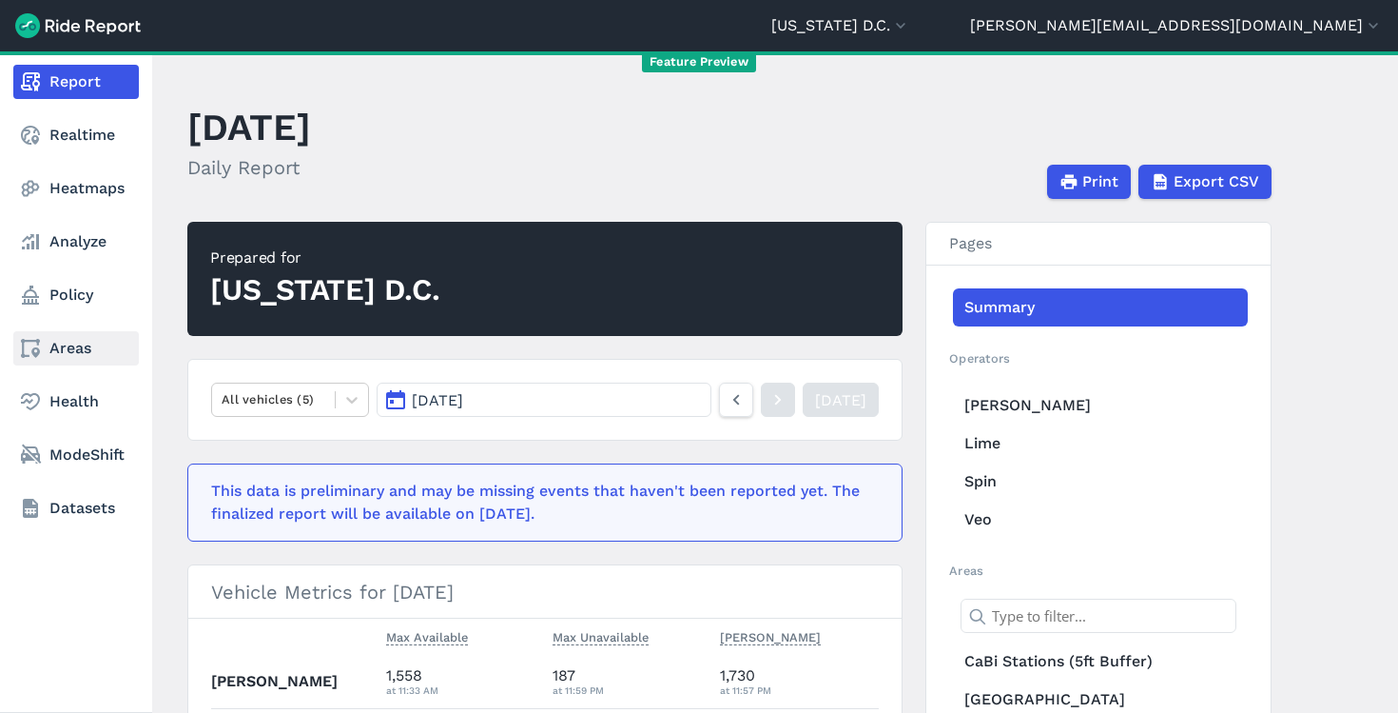
click at [58, 343] on link "Areas" at bounding box center [76, 348] width 126 height 34
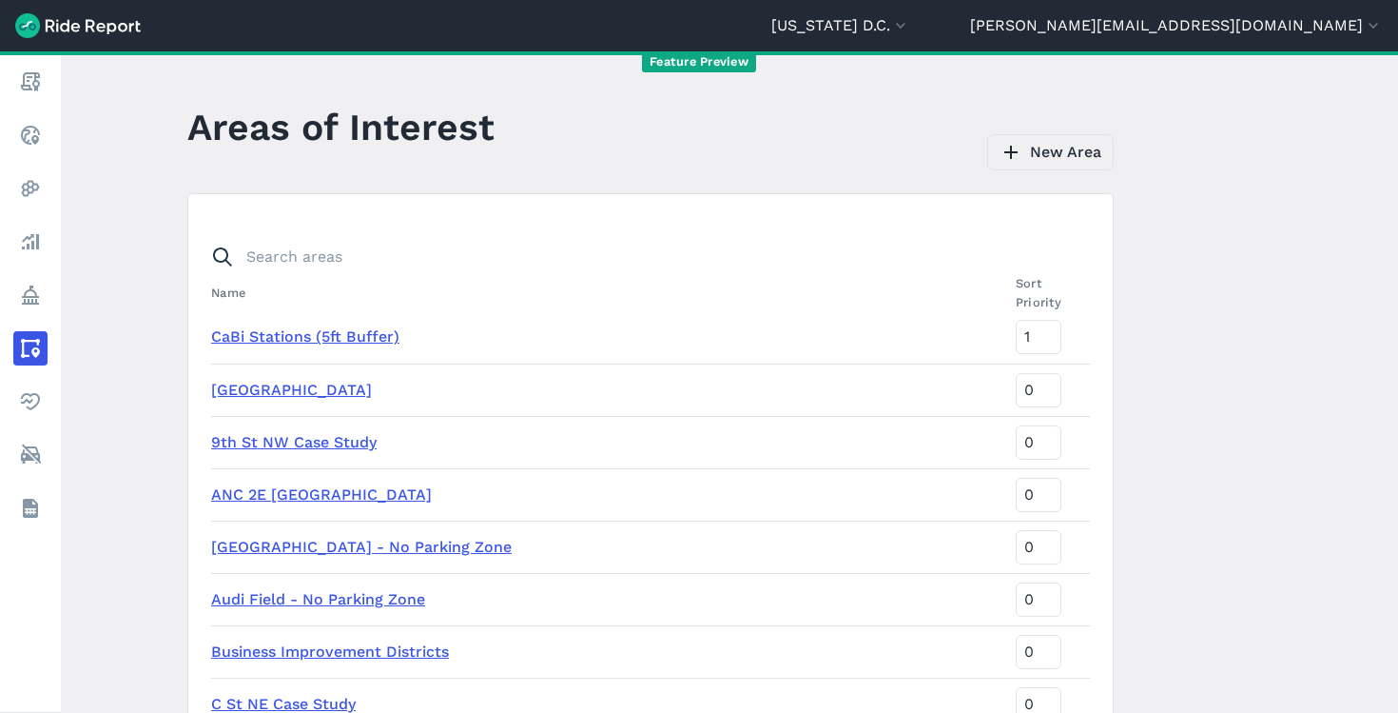
click at [1089, 138] on link "New Area" at bounding box center [1050, 152] width 127 height 36
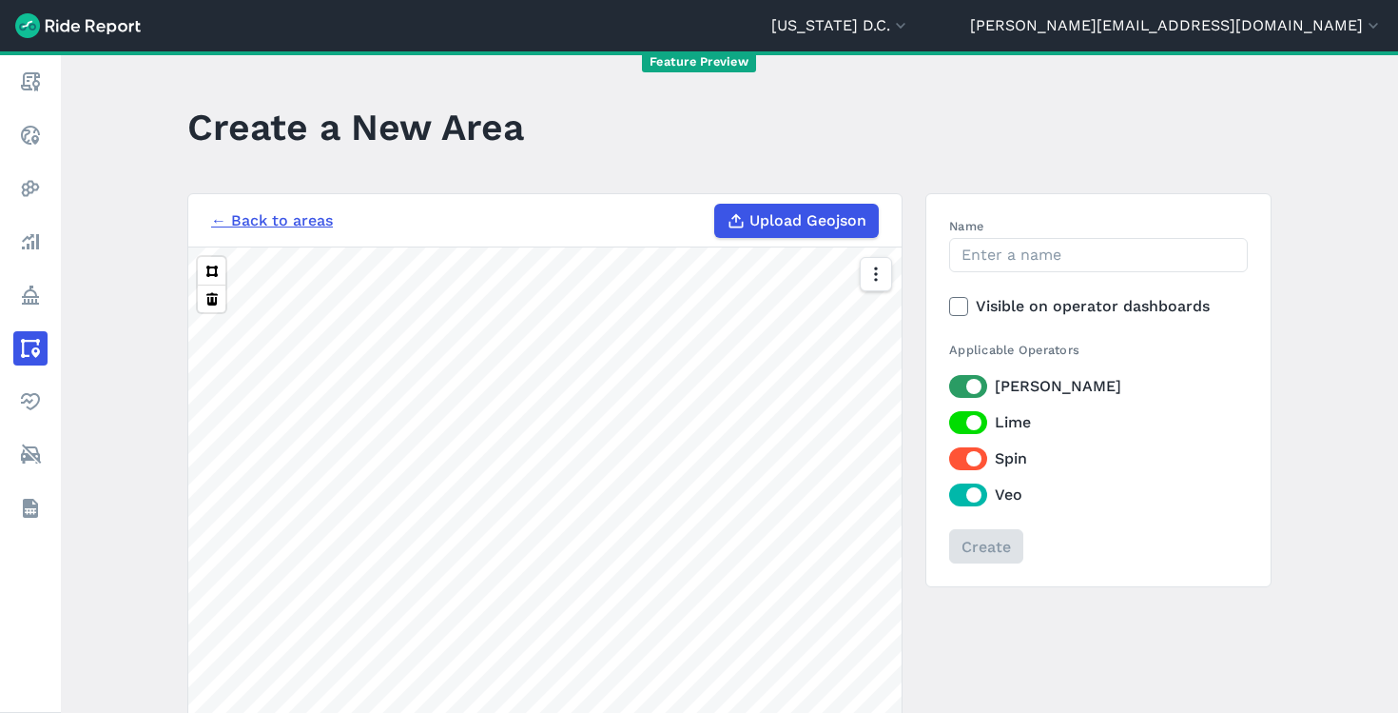
click at [772, 212] on span "Upload Geojson" at bounding box center [808, 220] width 117 height 23
click at [715, 205] on input "Upload Geojson" at bounding box center [714, 204] width 1 height 1
type input "C:\fakepath\No Parking 100225 retry.geojson"
